Goal: Check status: Check status

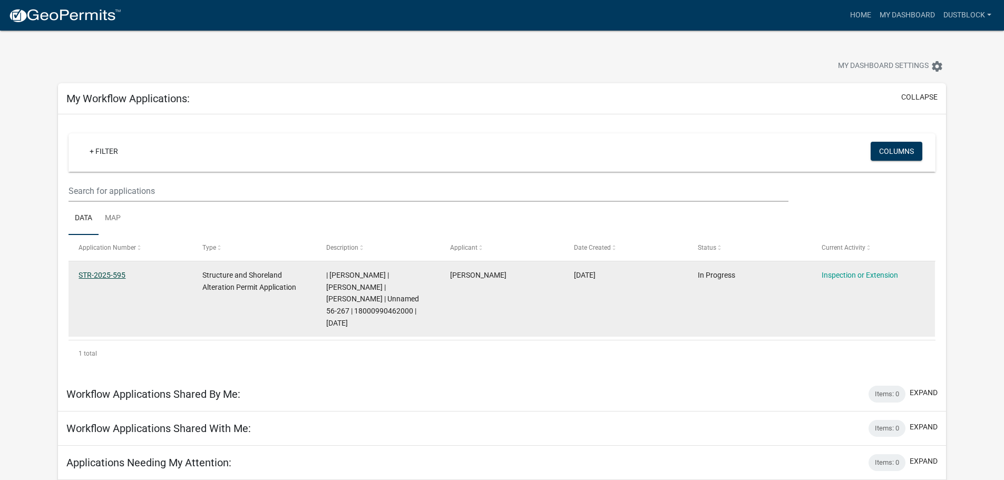
click at [114, 276] on link "STR-2025-595" at bounding box center [102, 275] width 47 height 8
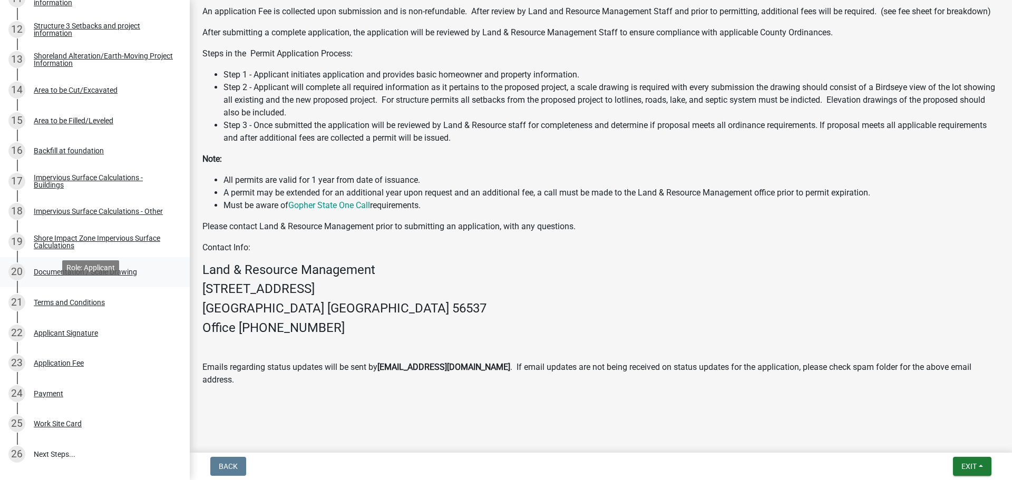
scroll to position [650, 0]
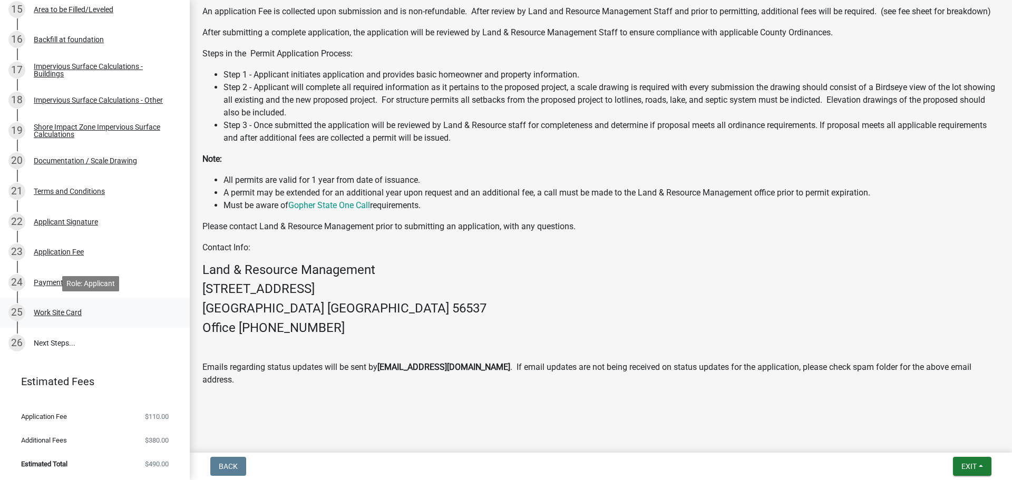
click at [69, 318] on div "25 Work Site Card" at bounding box center [90, 312] width 164 height 17
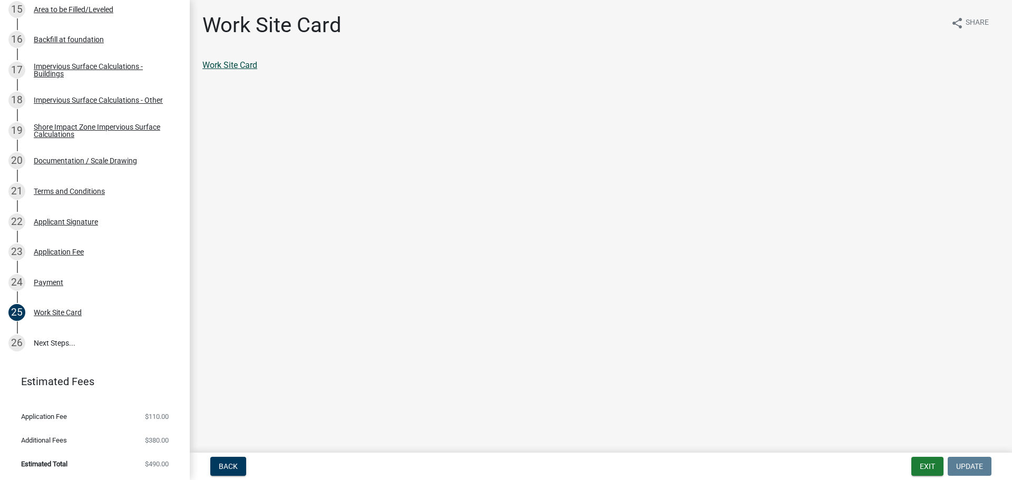
click at [237, 64] on link "Work Site Card" at bounding box center [229, 65] width 55 height 10
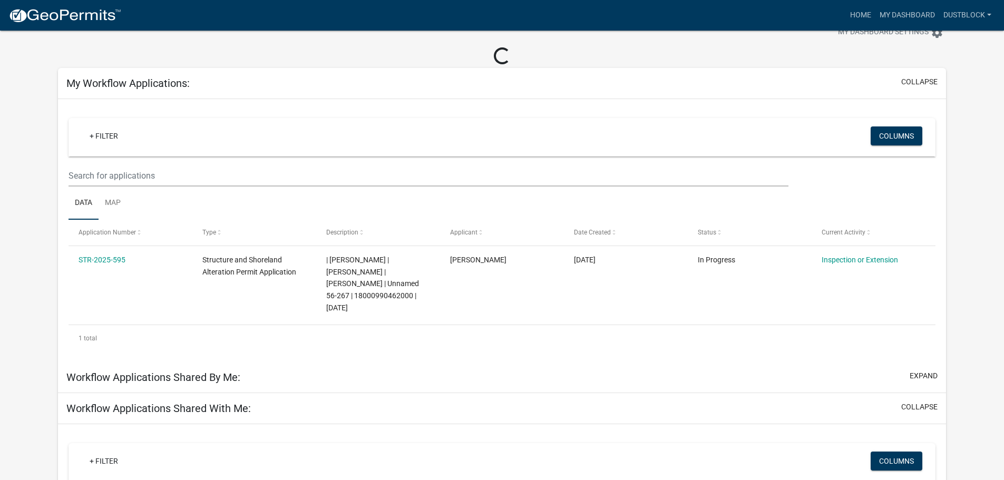
scroll to position [53, 0]
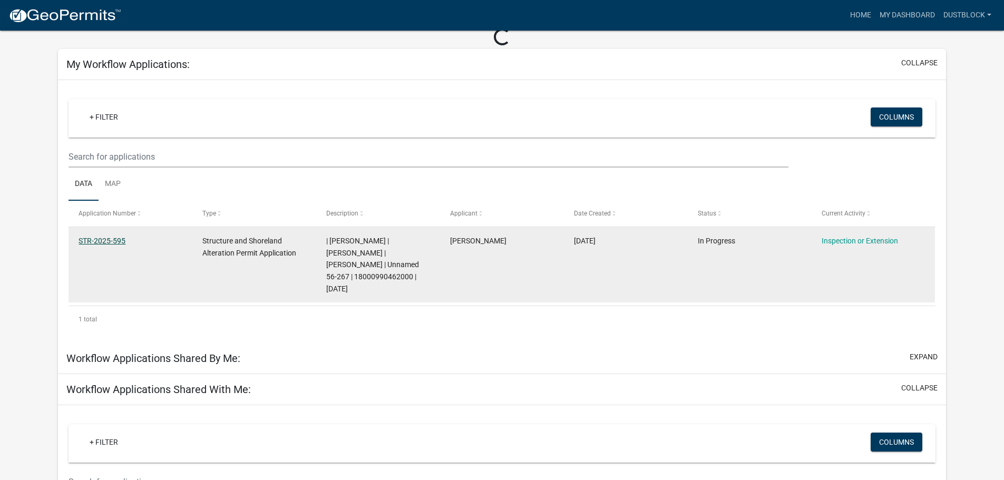
click at [116, 242] on link "STR-2025-595" at bounding box center [102, 241] width 47 height 8
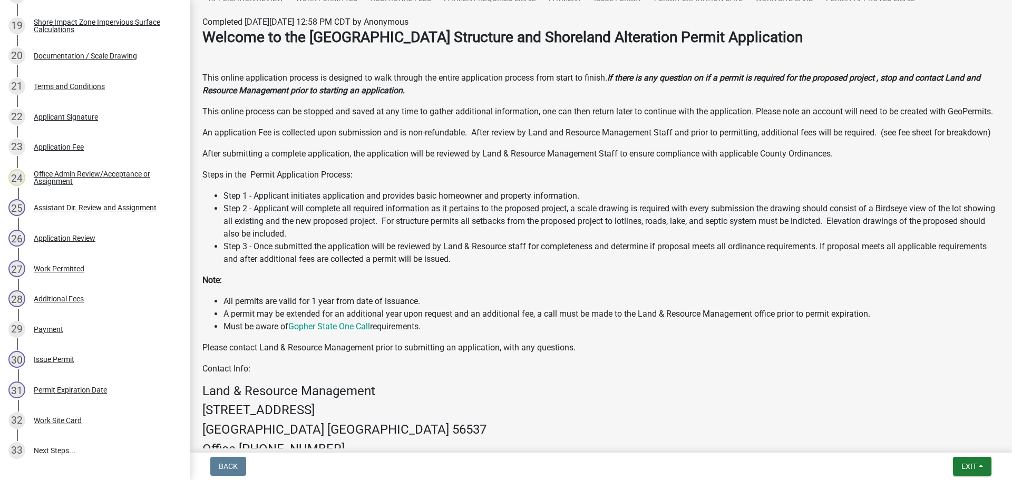
scroll to position [862, 0]
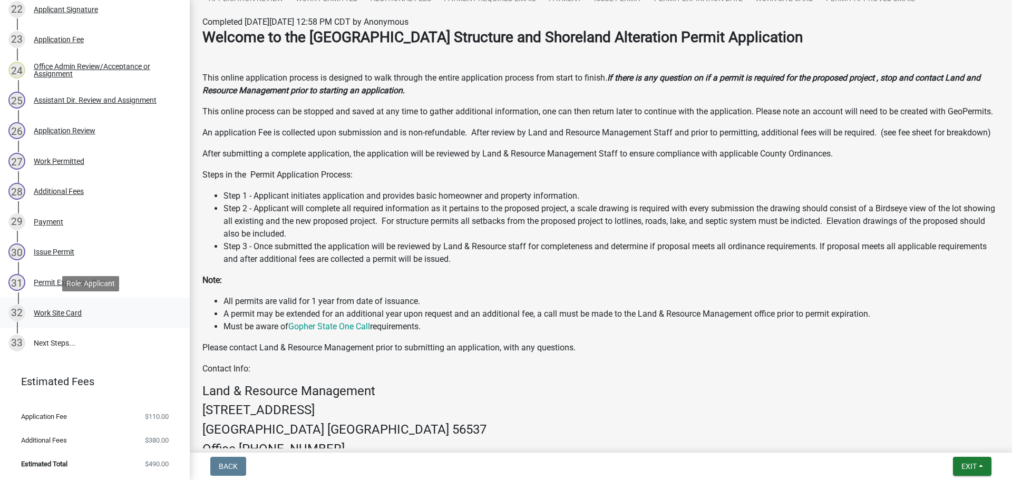
click at [56, 316] on div "Work Site Card" at bounding box center [58, 312] width 48 height 7
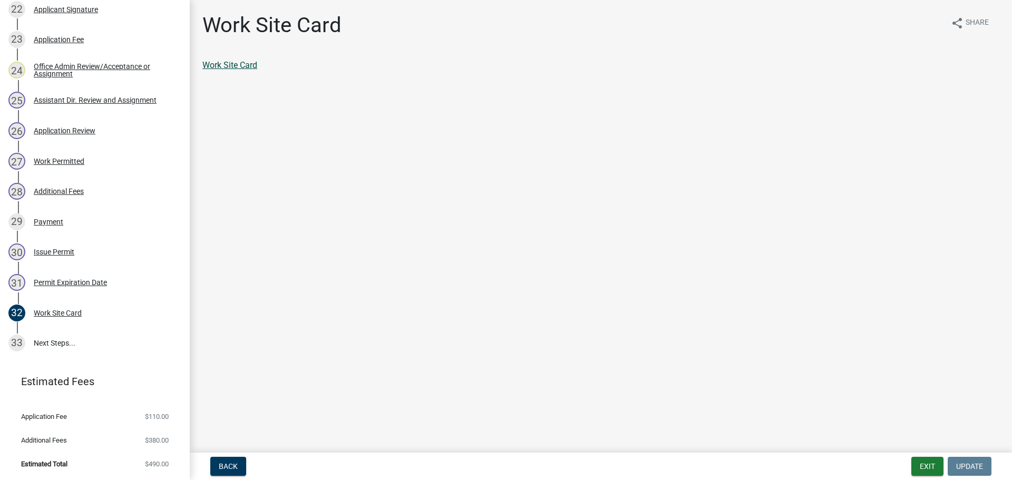
click at [250, 63] on link "Work Site Card" at bounding box center [229, 65] width 55 height 10
